Goal: Navigation & Orientation: Find specific page/section

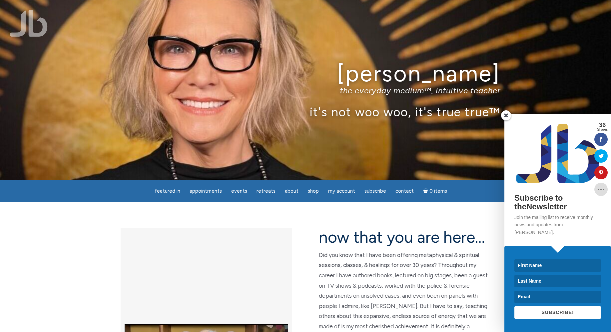
click at [506, 120] on span at bounding box center [506, 115] width 10 height 10
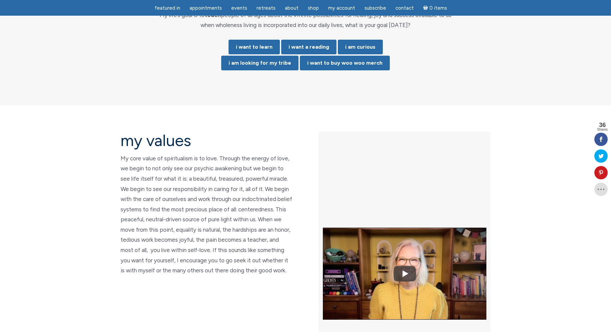
scroll to position [1432, 0]
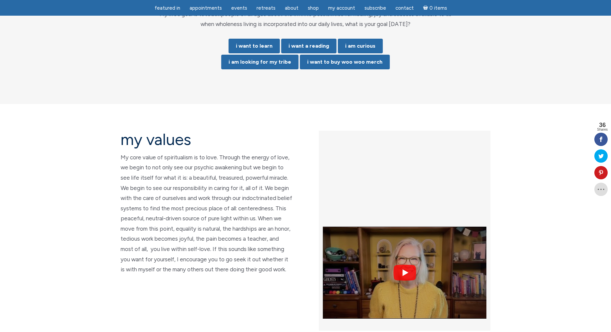
click at [407, 211] on img at bounding box center [405, 272] width 164 height 123
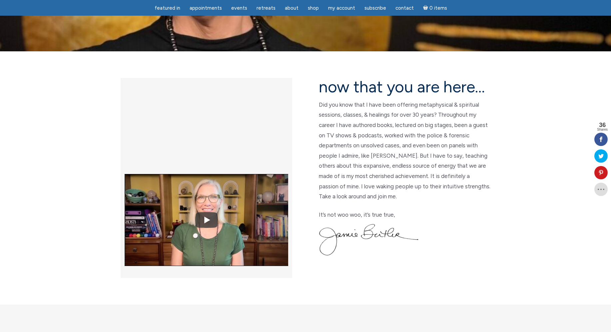
scroll to position [128, 0]
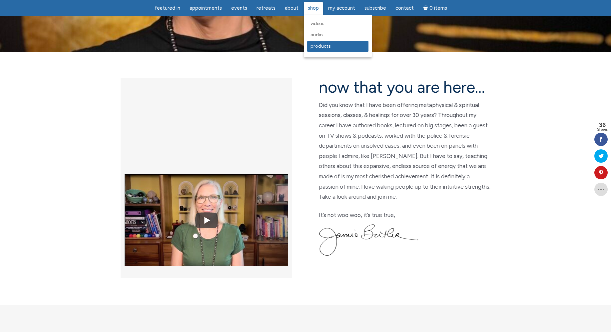
click at [314, 45] on span "Products" at bounding box center [320, 46] width 20 height 6
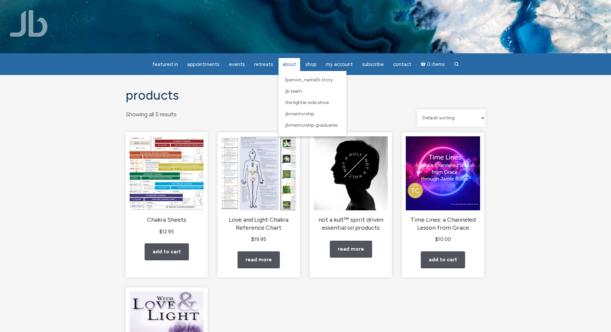
click at [285, 63] on span "About" at bounding box center [289, 64] width 14 height 6
click at [295, 84] on link "[PERSON_NAME]’s Story" at bounding box center [312, 79] width 61 height 11
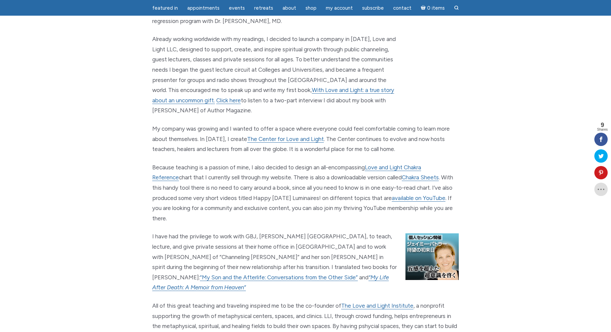
scroll to position [566, 0]
